Goal: Information Seeking & Learning: Learn about a topic

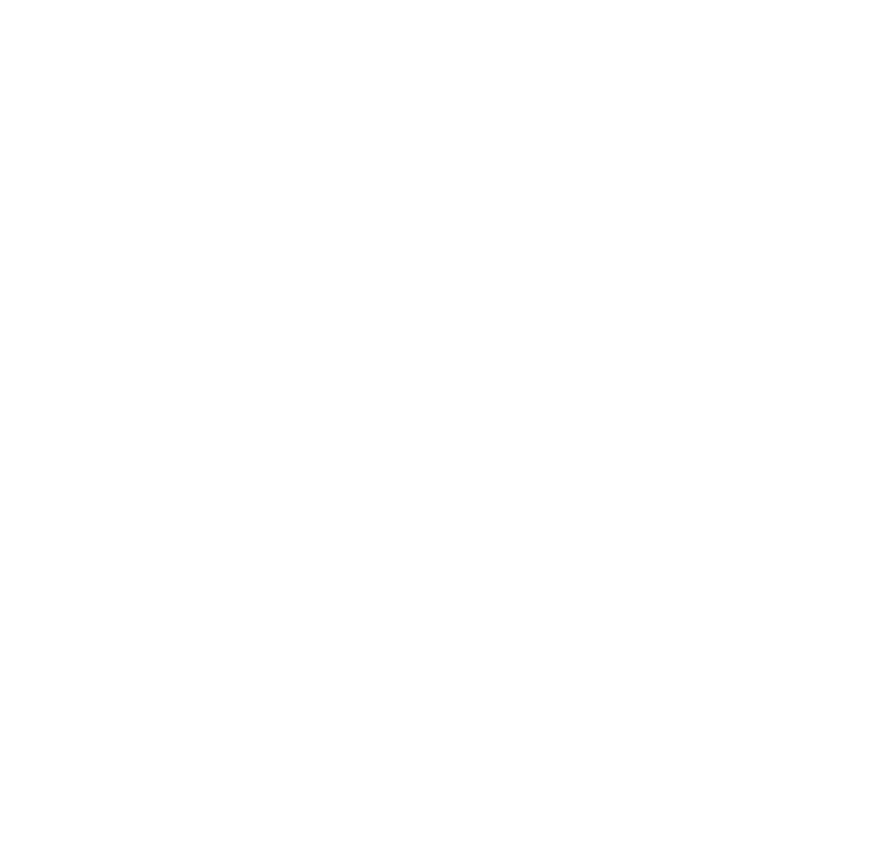
click at [398, 0] on html at bounding box center [439, 0] width 879 height 0
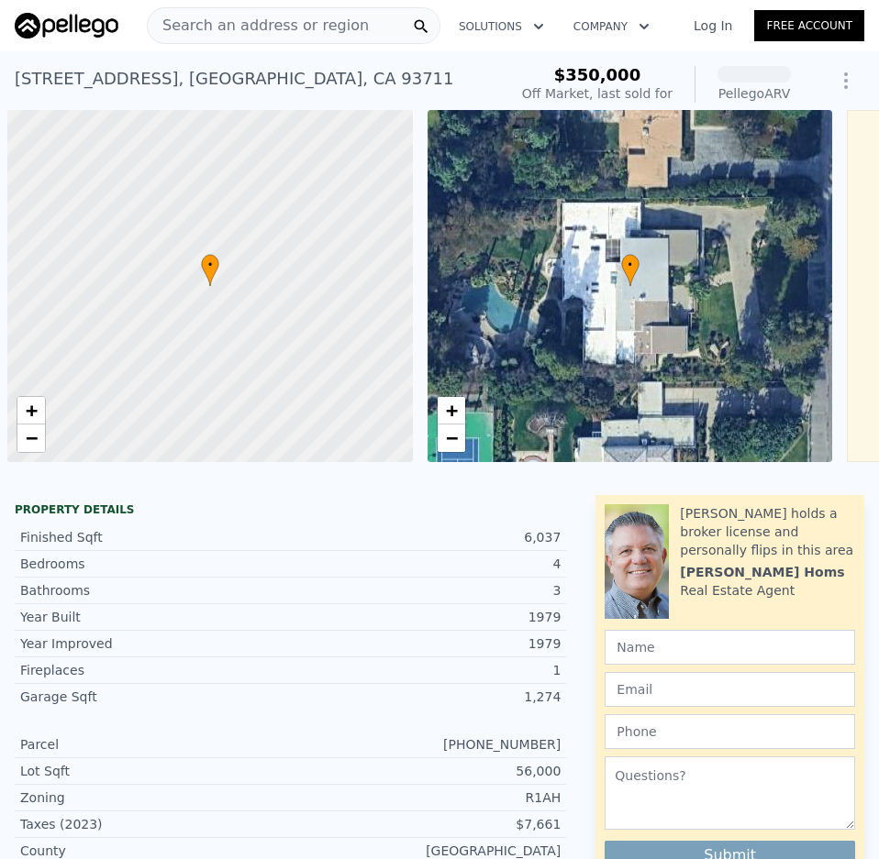
scroll to position [0, 7]
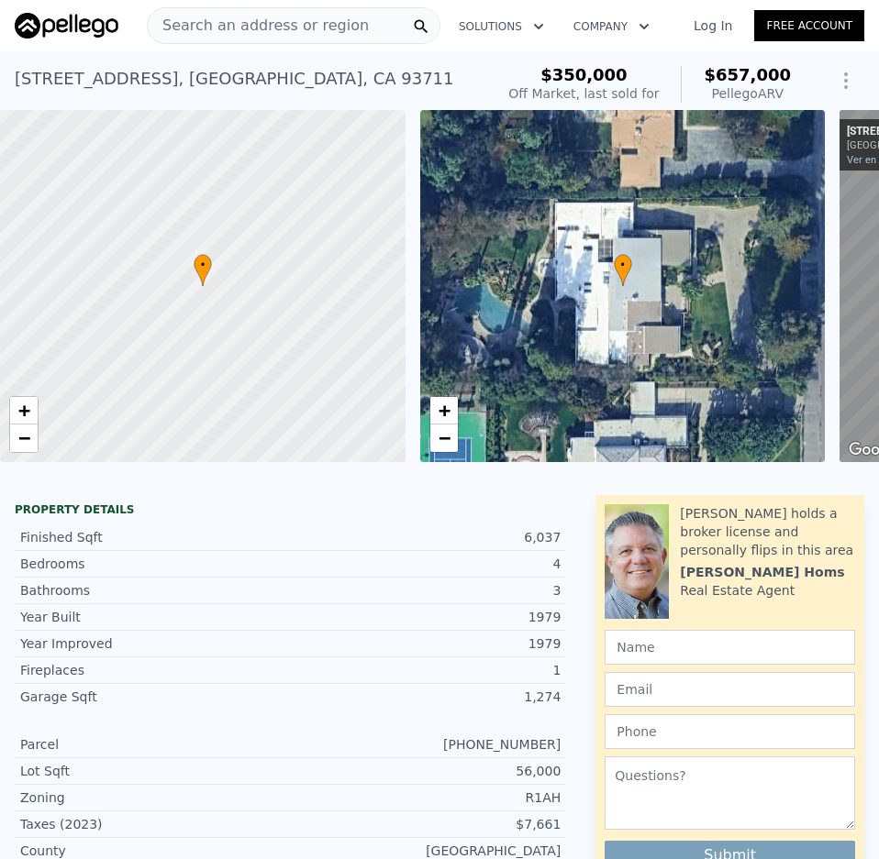
click at [284, 23] on span "Search an address or region" at bounding box center [258, 26] width 221 height 22
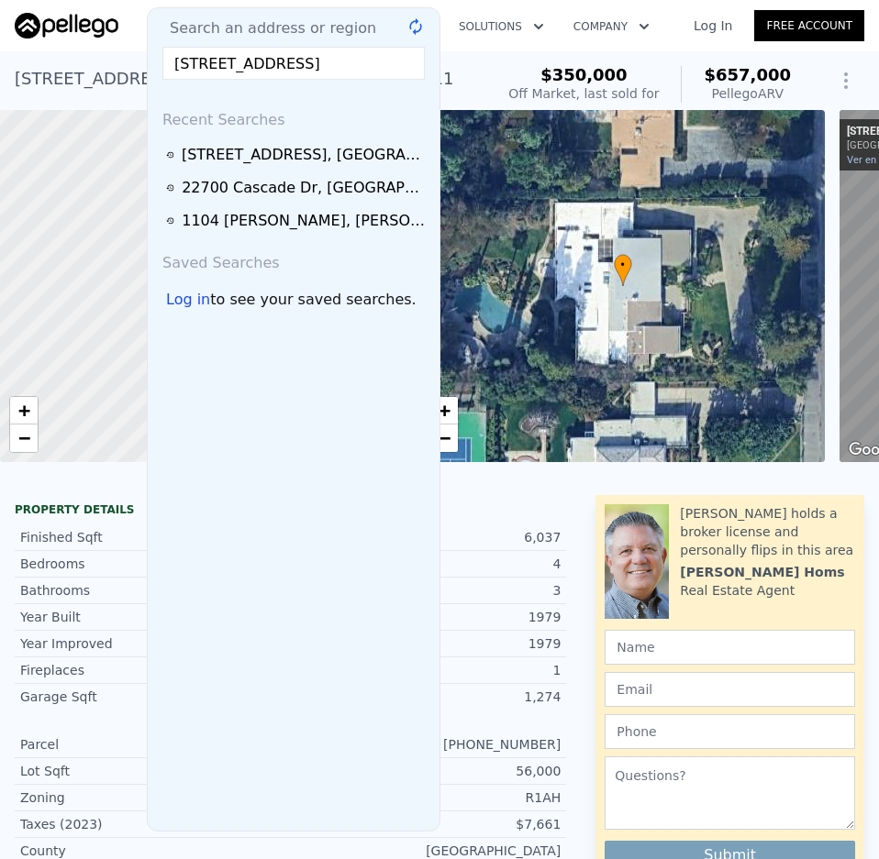
scroll to position [0, 40]
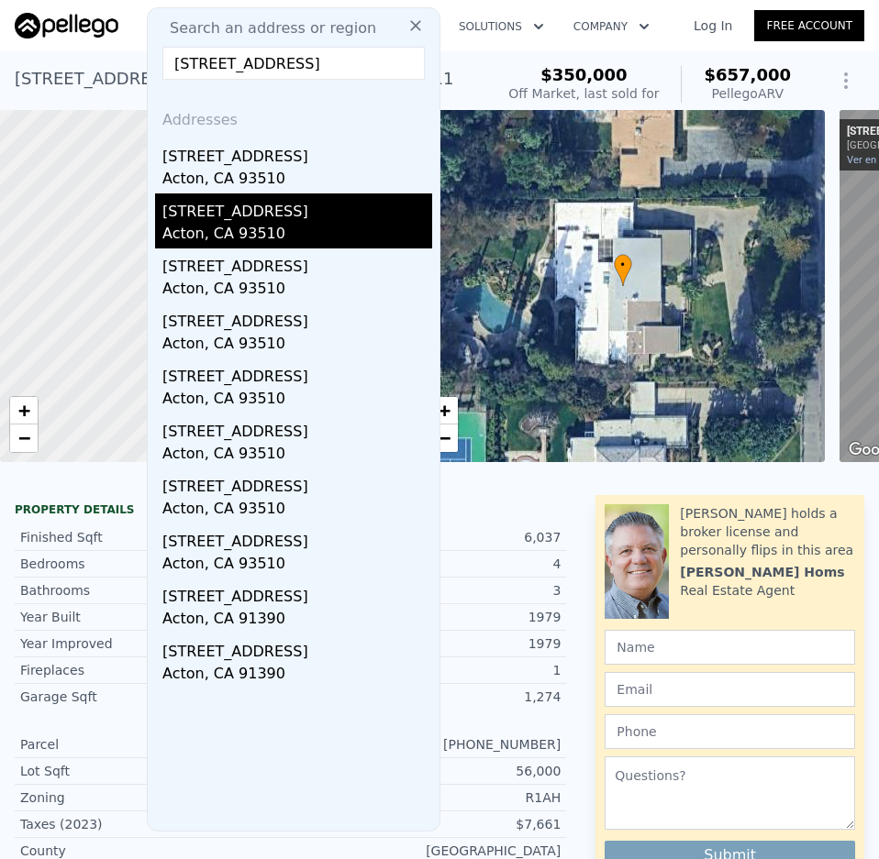
type input "[STREET_ADDRESS]"
click at [219, 198] on div "[STREET_ADDRESS]" at bounding box center [297, 208] width 270 height 29
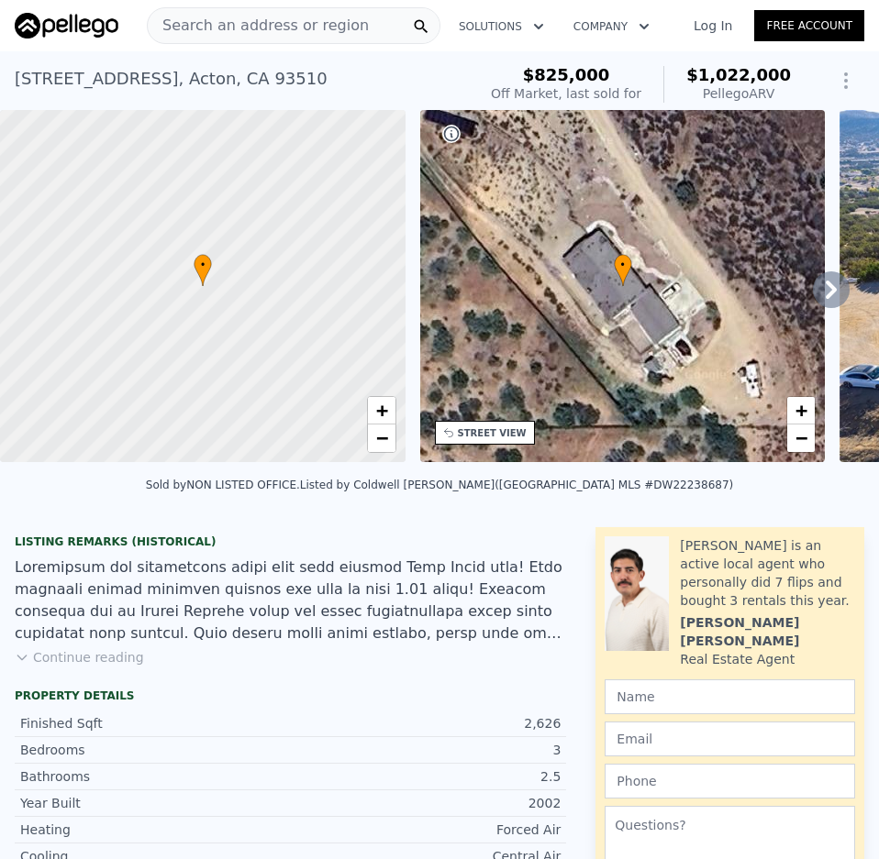
click at [59, 79] on div "[STREET_ADDRESS]" at bounding box center [171, 79] width 313 height 26
click at [343, 32] on div "Search an address or region" at bounding box center [294, 25] width 294 height 37
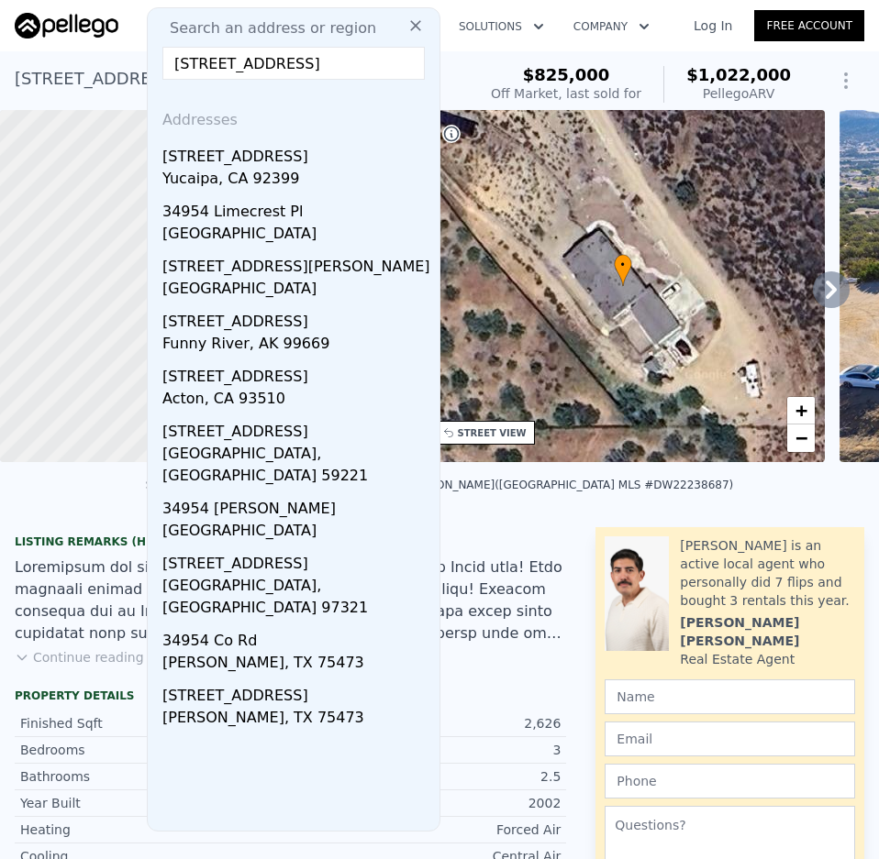
click at [360, 58] on input "[STREET_ADDRESS]" at bounding box center [293, 63] width 262 height 33
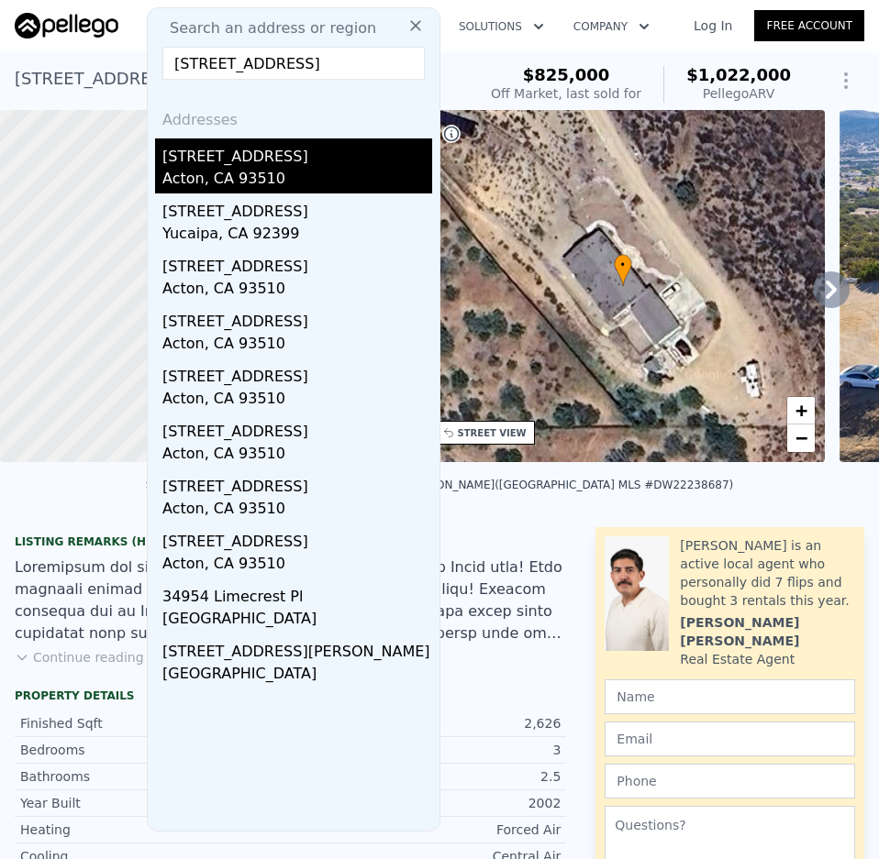
type input "[STREET_ADDRESS]"
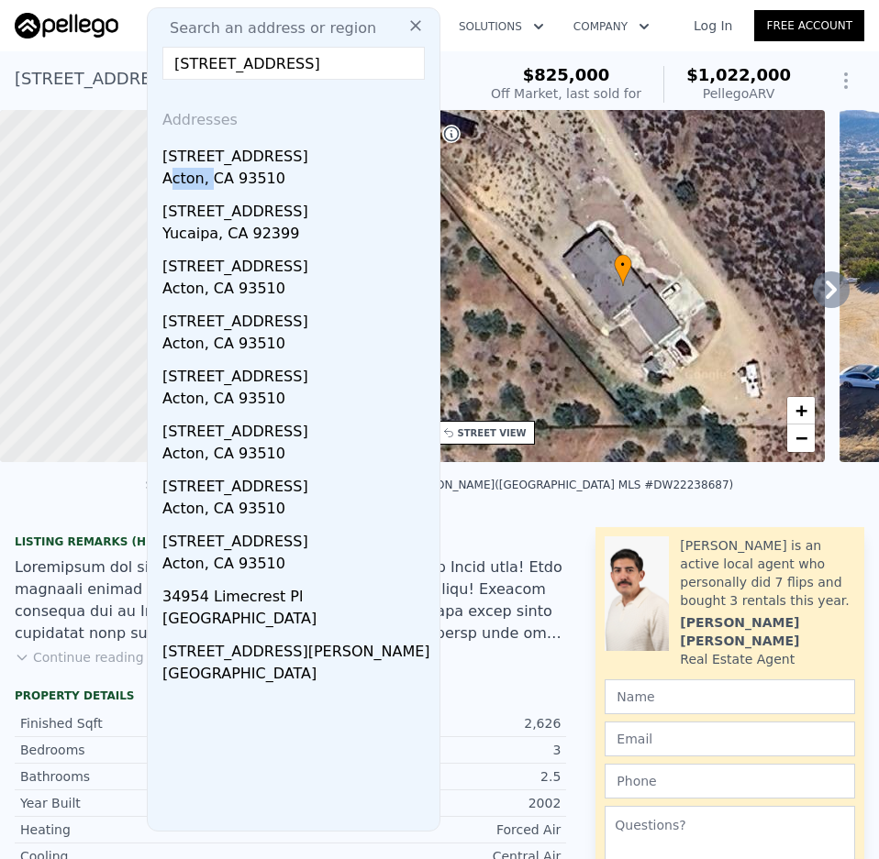
drag, startPoint x: 209, startPoint y: 171, endPoint x: 17, endPoint y: 224, distance: 199.8
click at [170, 173] on div "Acton, CA 93510" at bounding box center [297, 181] width 270 height 26
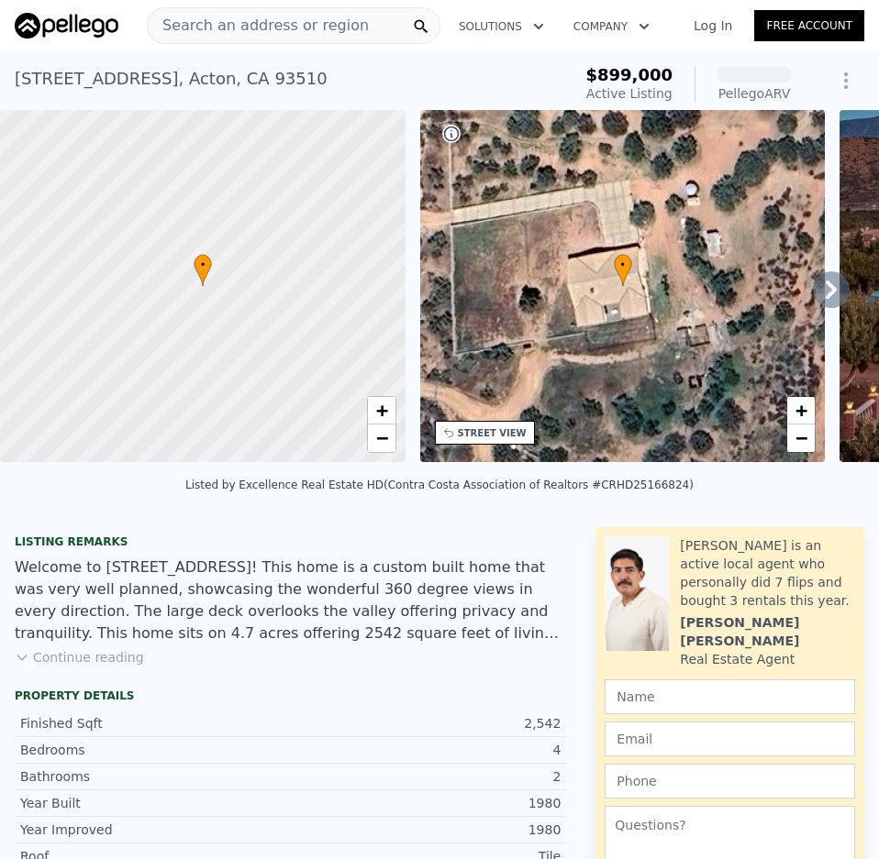
click at [319, 33] on span "Search an address or region" at bounding box center [258, 26] width 221 height 22
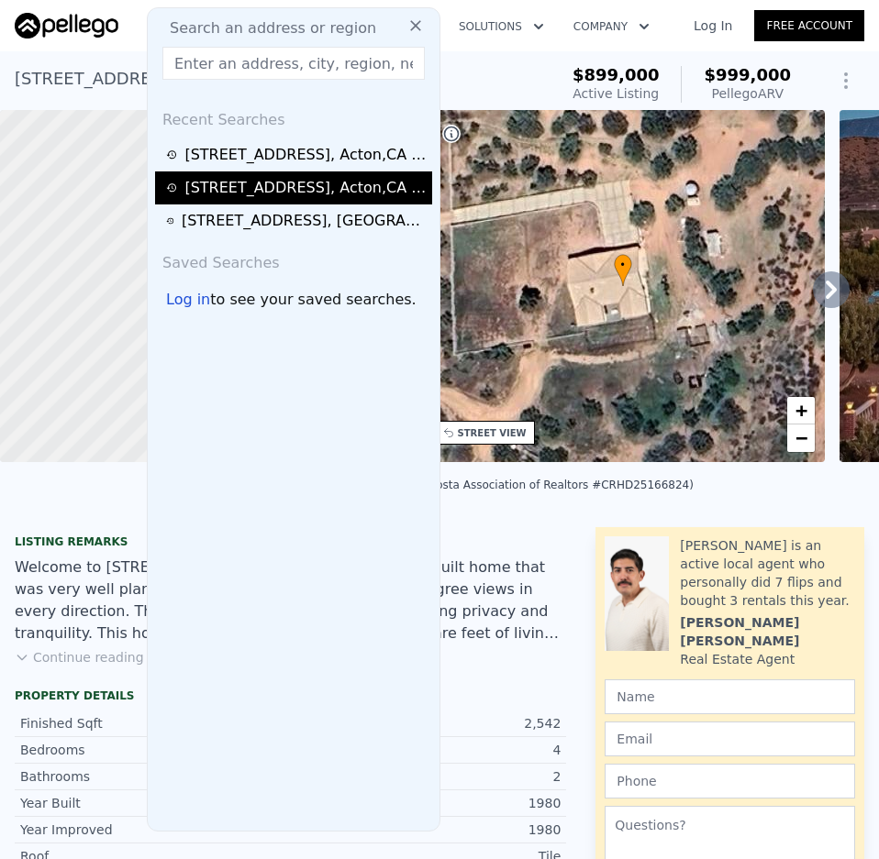
click at [249, 183] on div "[STREET_ADDRESS]" at bounding box center [305, 188] width 242 height 22
type input "4"
type input "2187"
type input "3068"
type input "258802"
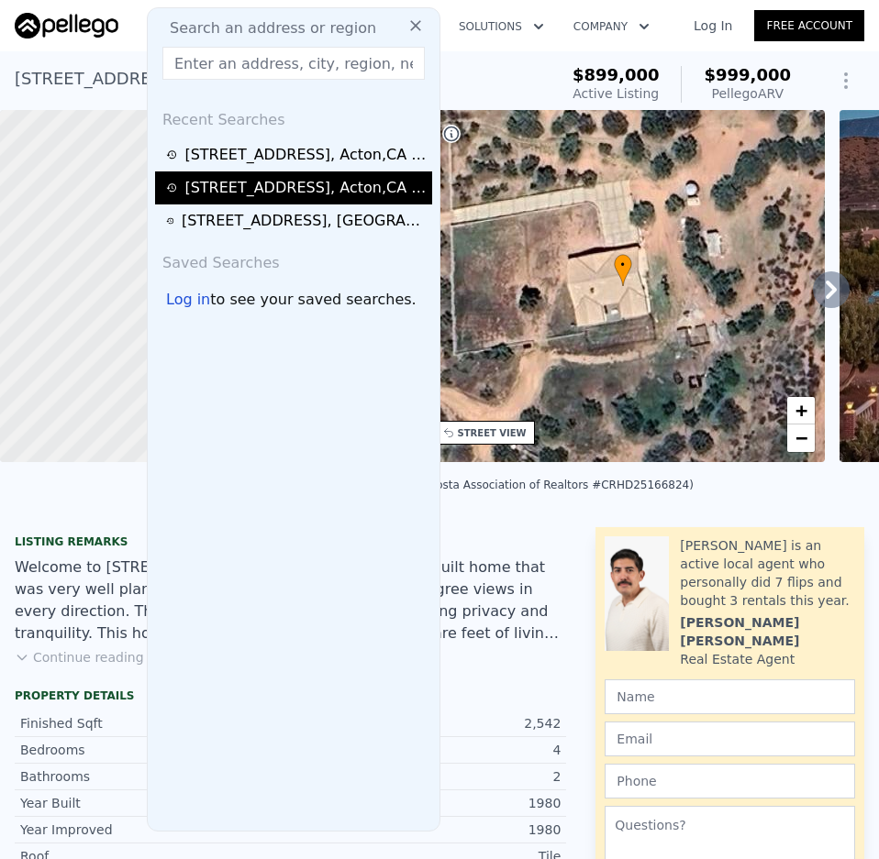
type input "440747"
checkbox input "true"
type input "$ 1,022,000"
type input "6"
type input "$ 80,411"
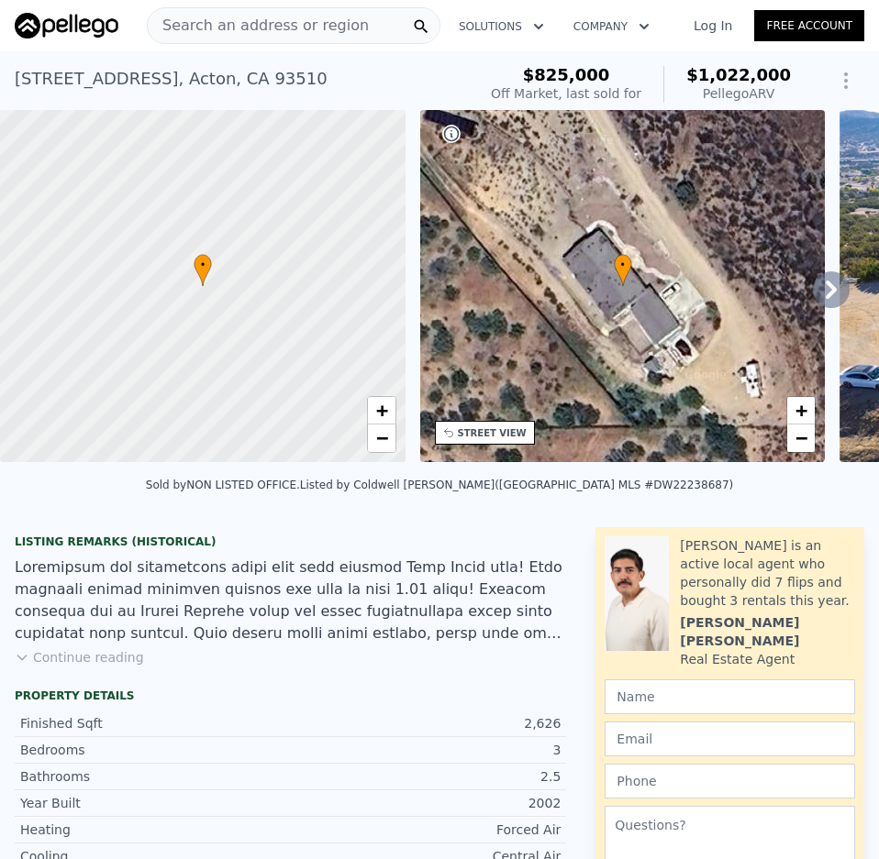
click at [644, 290] on div "• + −" at bounding box center [622, 286] width 405 height 352
